Goal: Task Accomplishment & Management: Use online tool/utility

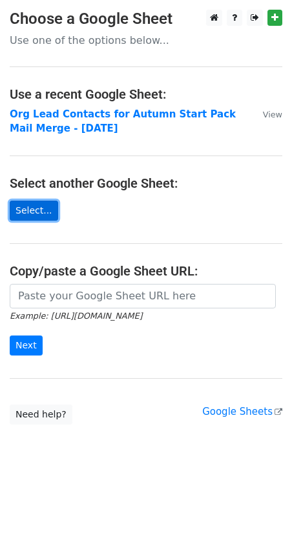
click at [37, 202] on link "Select..." at bounding box center [34, 211] width 48 height 20
click at [23, 208] on link "Select..." at bounding box center [34, 211] width 48 height 20
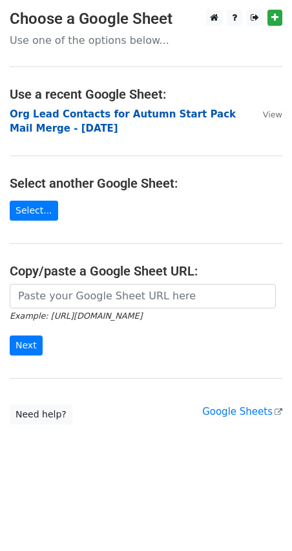
click at [47, 114] on strong "Org Lead Contacts for Autumn Start Pack Mail Merge - [DATE]" at bounding box center [123, 121] width 226 height 26
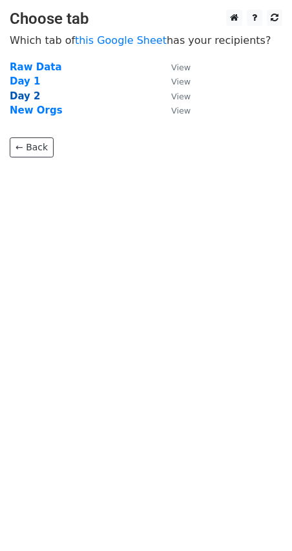
click at [28, 96] on strong "Day 2" at bounding box center [25, 96] width 31 height 12
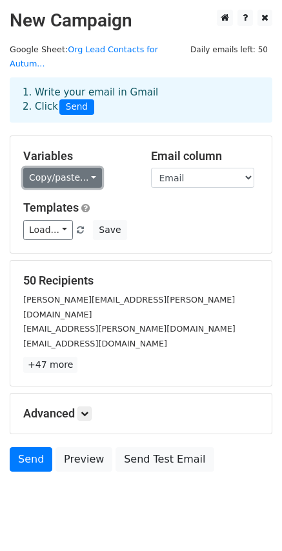
click at [82, 168] on link "Copy/paste..." at bounding box center [62, 178] width 79 height 20
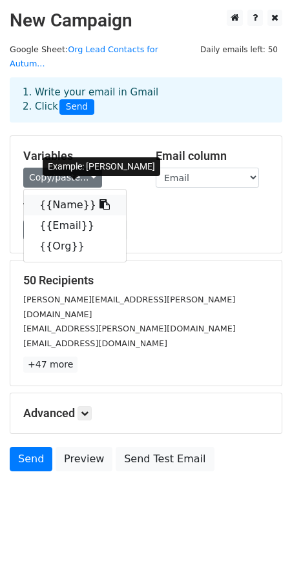
click at [99, 199] on icon at bounding box center [104, 204] width 10 height 10
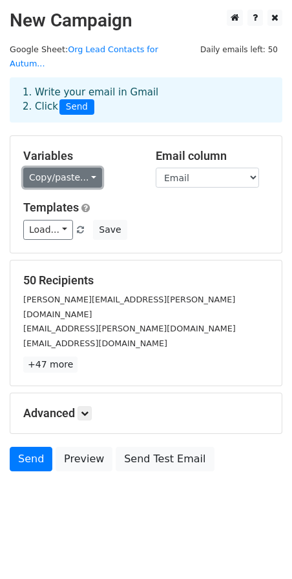
click at [84, 168] on link "Copy/paste..." at bounding box center [62, 178] width 79 height 20
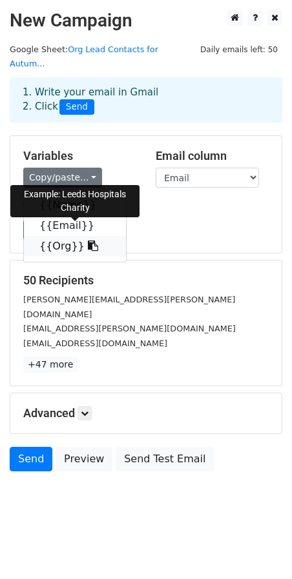
click at [68, 236] on link "{{Org}}" at bounding box center [75, 246] width 102 height 21
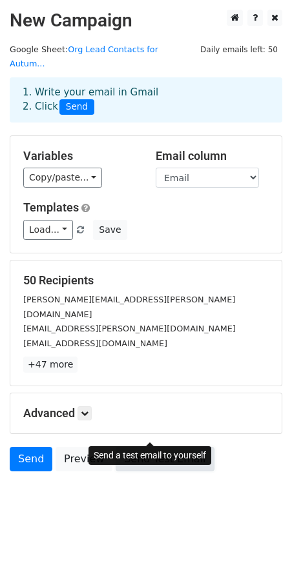
click at [163, 447] on link "Send Test Email" at bounding box center [164, 459] width 98 height 25
